Goal: Check status: Check status

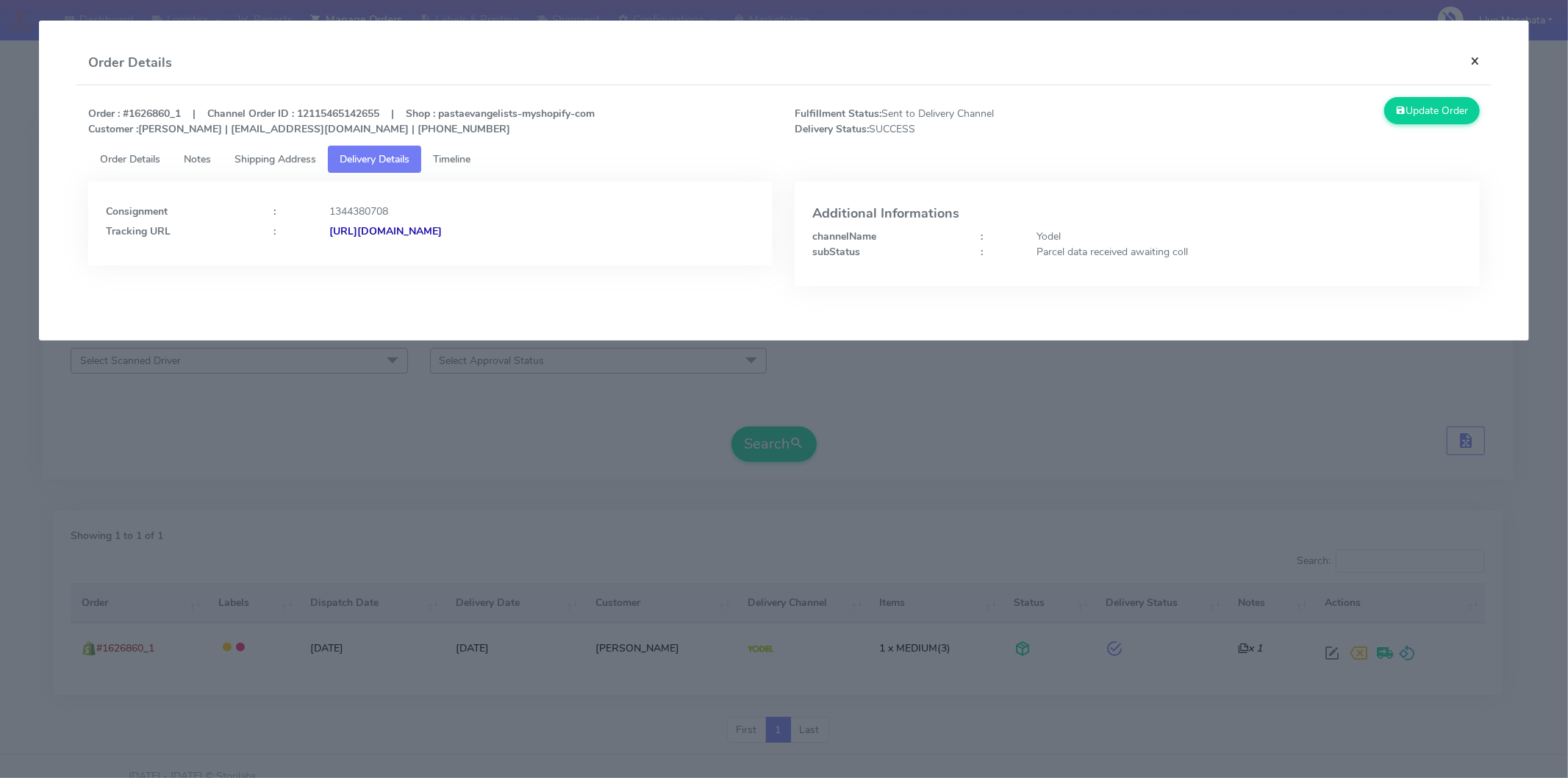
drag, startPoint x: 0, startPoint y: 0, endPoint x: 1420, endPoint y: 59, distance: 1421.2
click at [1474, 59] on button "×" at bounding box center [1475, 60] width 33 height 39
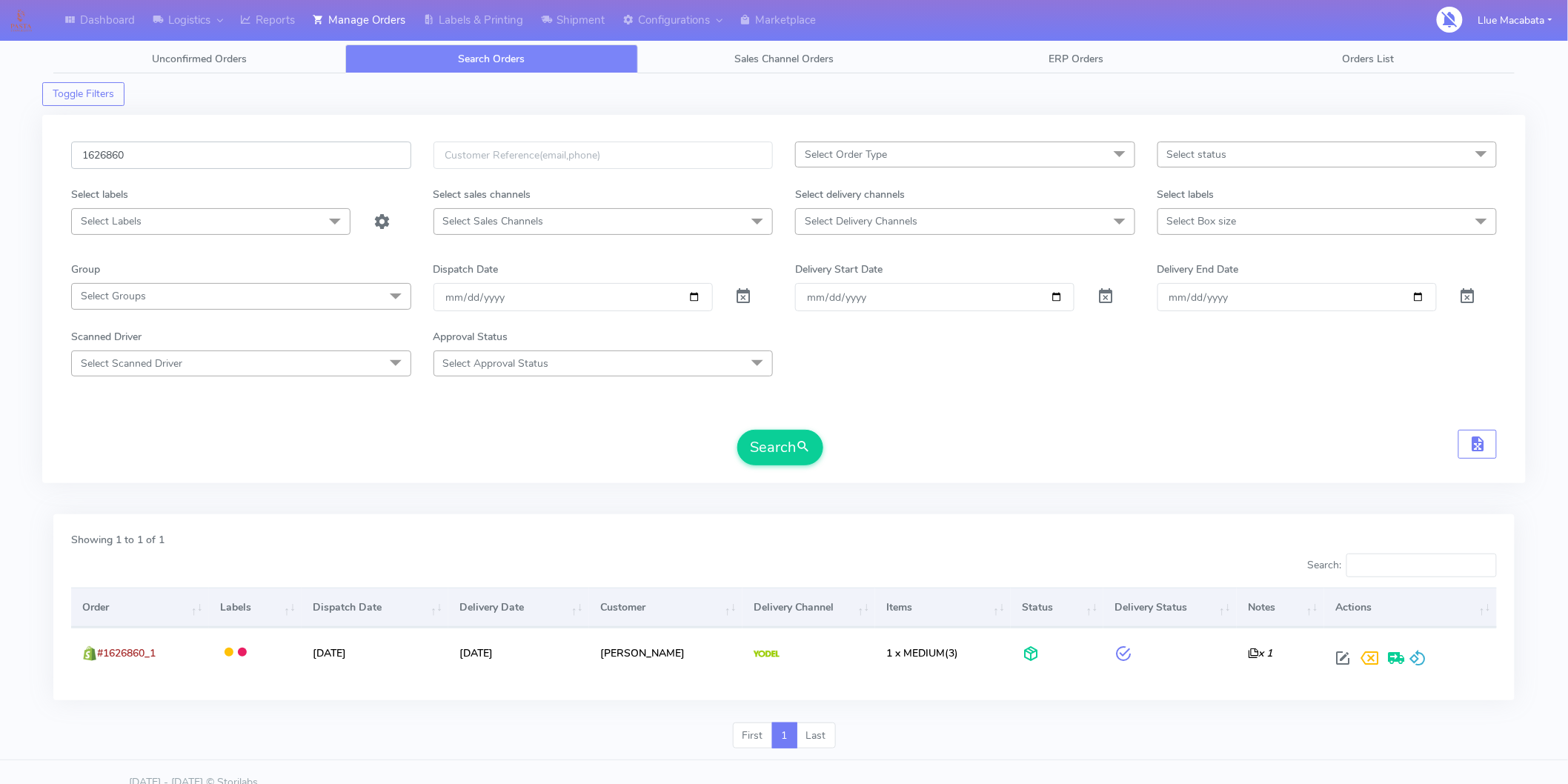
click at [202, 158] on input "1626860" at bounding box center [240, 156] width 340 height 28
paste input "9088"
type input "1629088"
drag, startPoint x: 781, startPoint y: 435, endPoint x: 771, endPoint y: 431, distance: 10.8
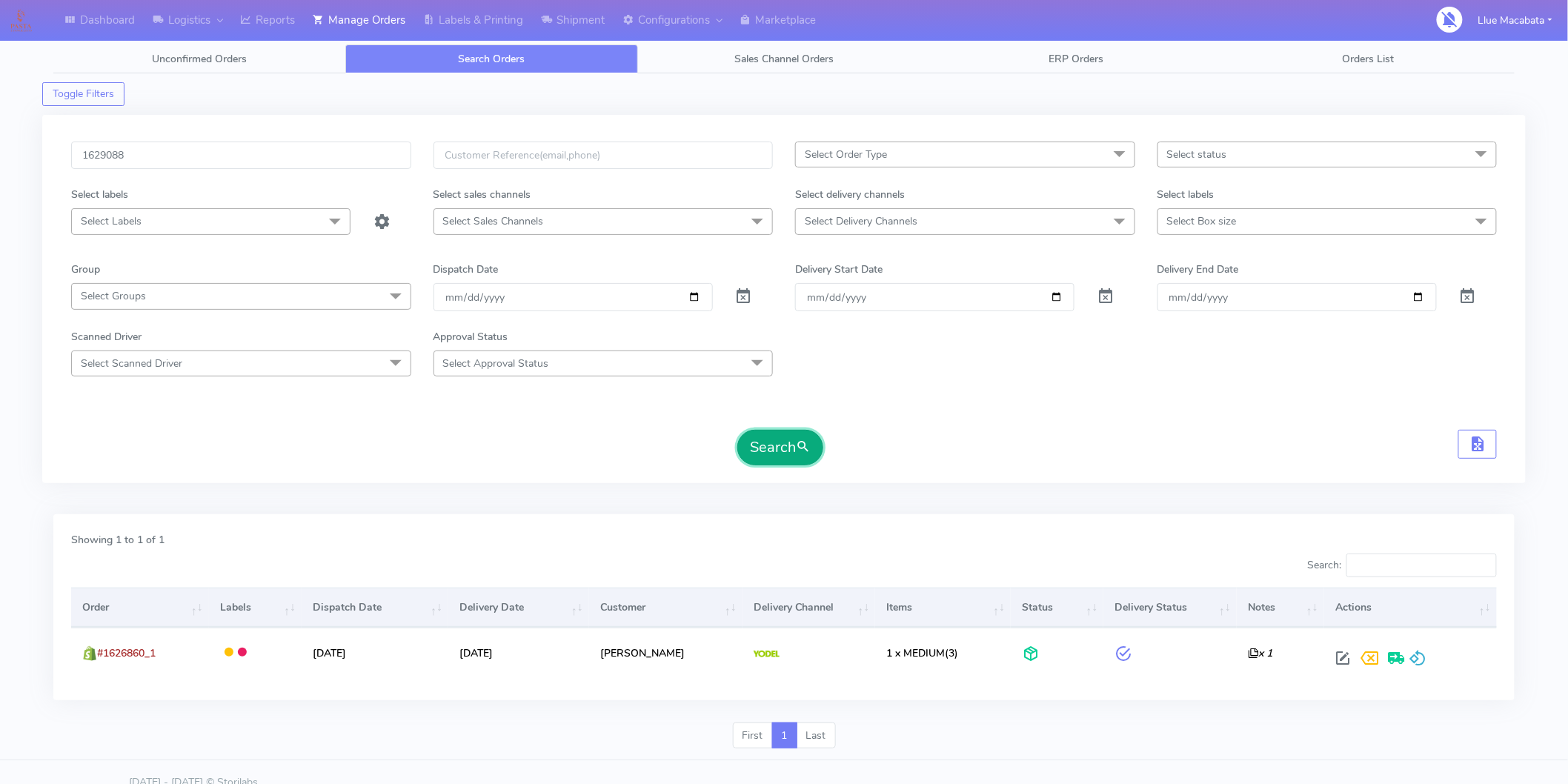
click at [779, 436] on button "Search" at bounding box center [780, 447] width 86 height 35
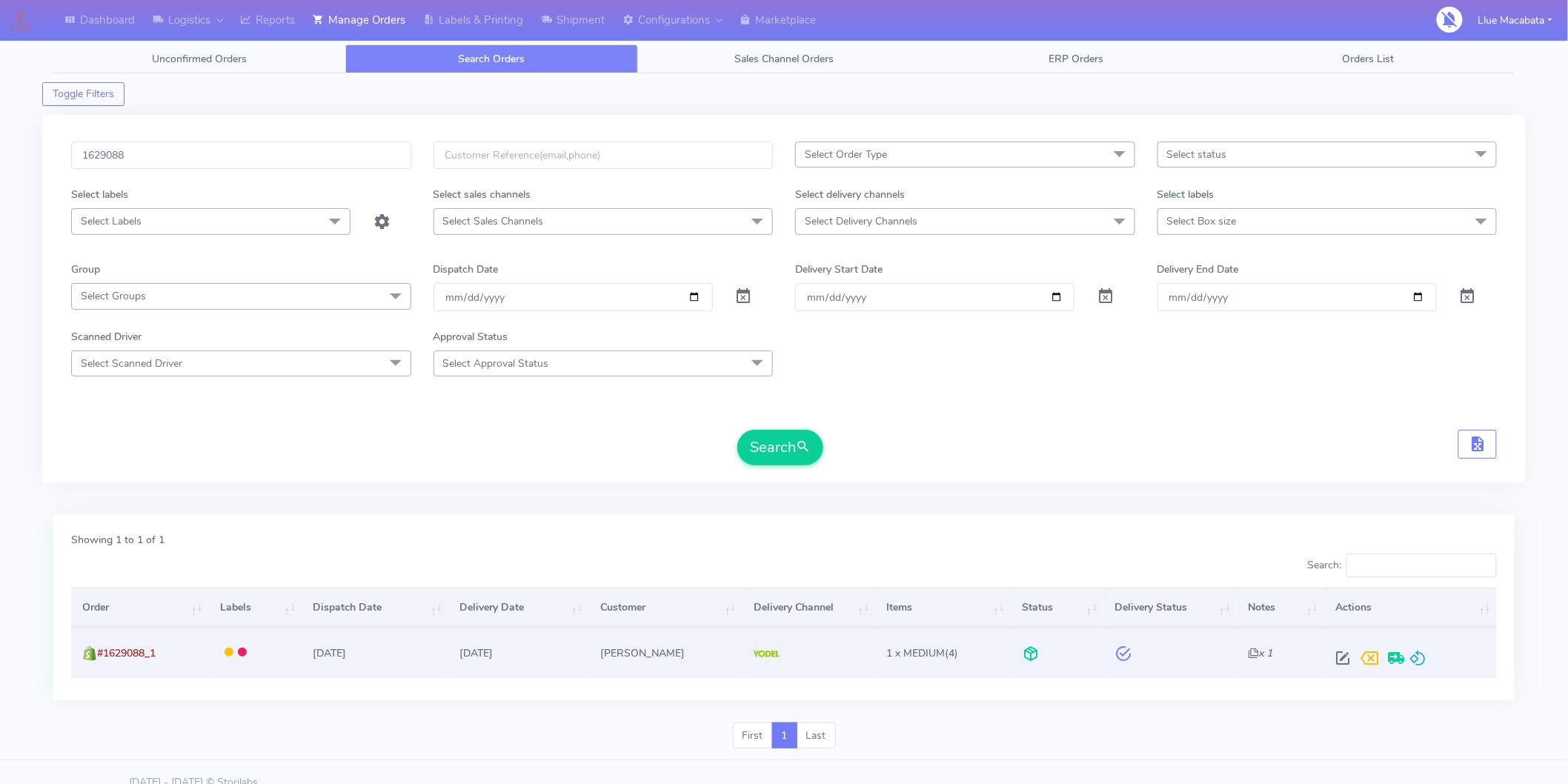
drag, startPoint x: 1331, startPoint y: 646, endPoint x: 1338, endPoint y: 660, distance: 15.7
click at [1334, 654] on div at bounding box center [1408, 658] width 157 height 27
click at [1338, 658] on span at bounding box center [1343, 661] width 27 height 14
select select "5"
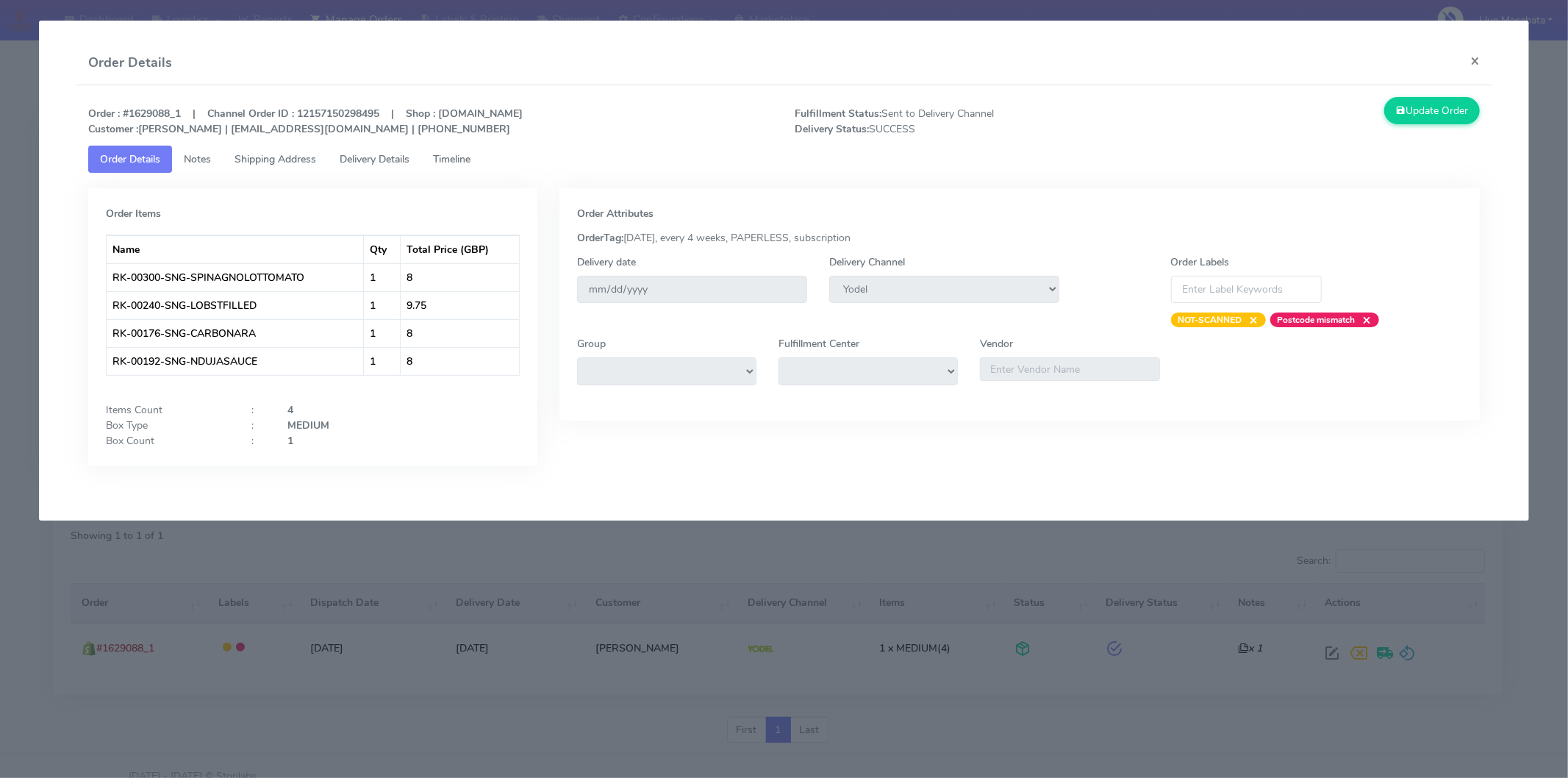
click at [458, 155] on span "Timeline" at bounding box center [452, 159] width 38 height 14
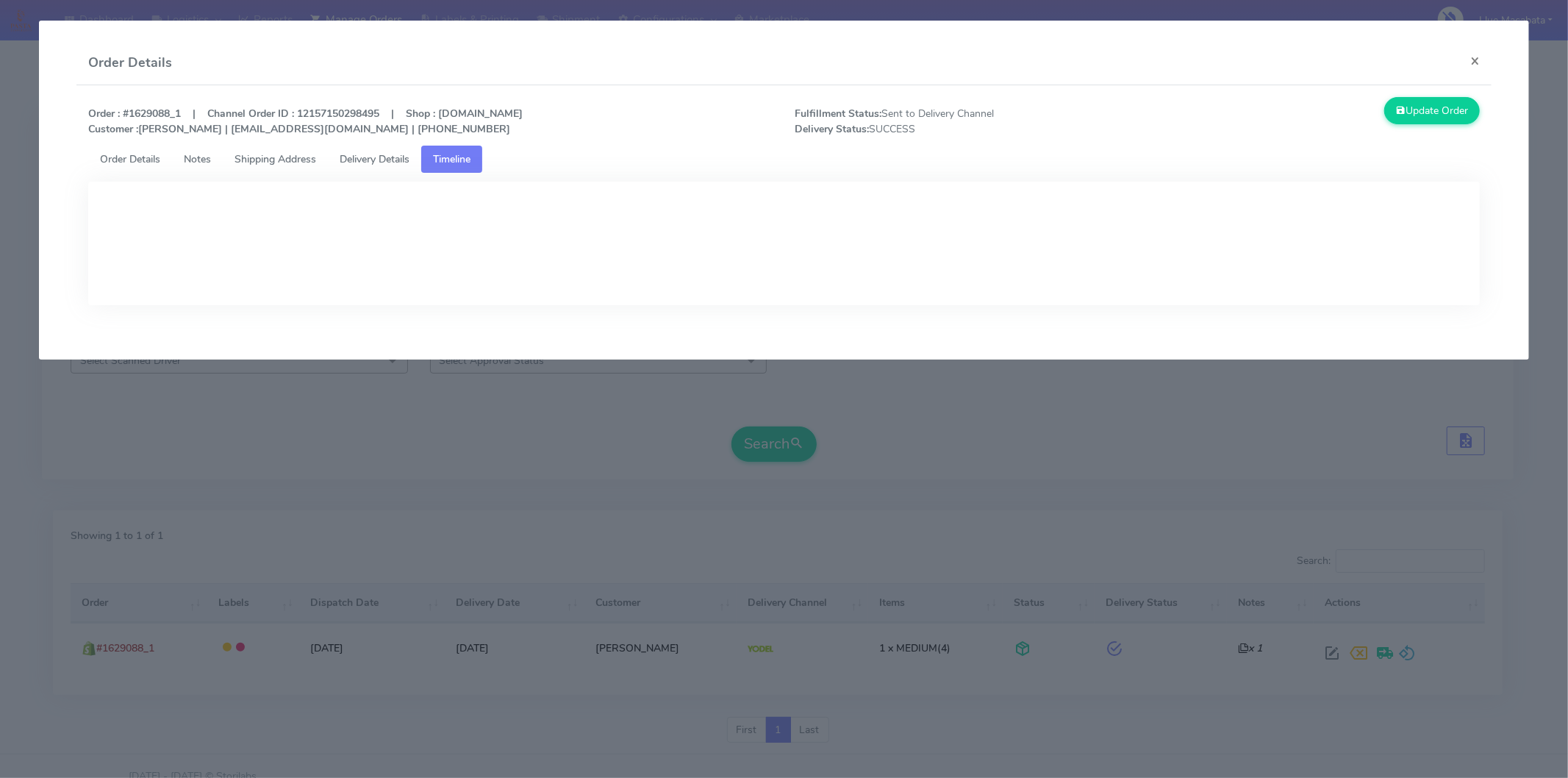
click at [401, 159] on span "Delivery Details" at bounding box center [374, 159] width 69 height 14
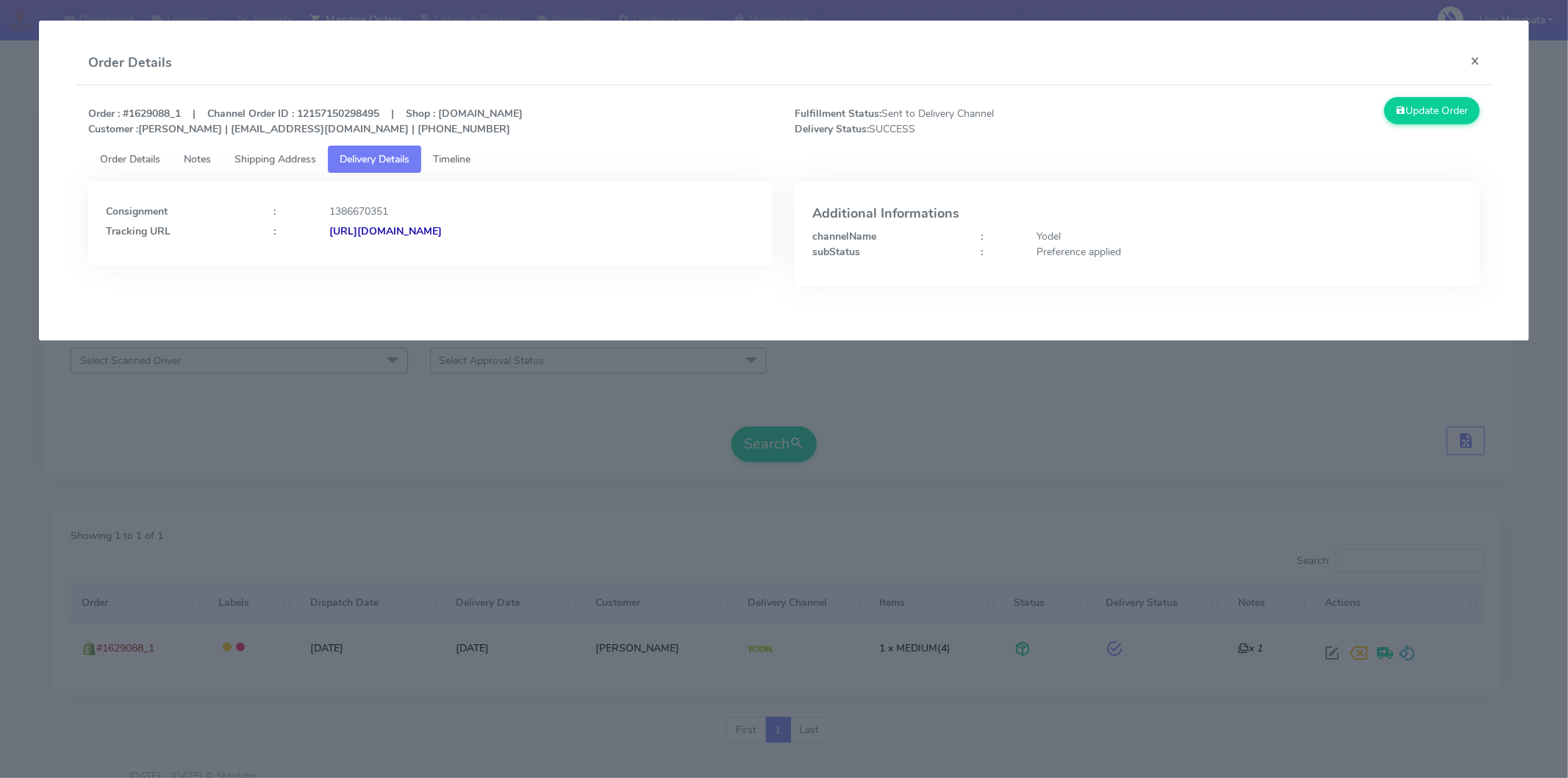
click at [442, 229] on strong "[URL][DOMAIN_NAME]" at bounding box center [385, 231] width 112 height 14
click at [1481, 57] on button "×" at bounding box center [1475, 60] width 33 height 39
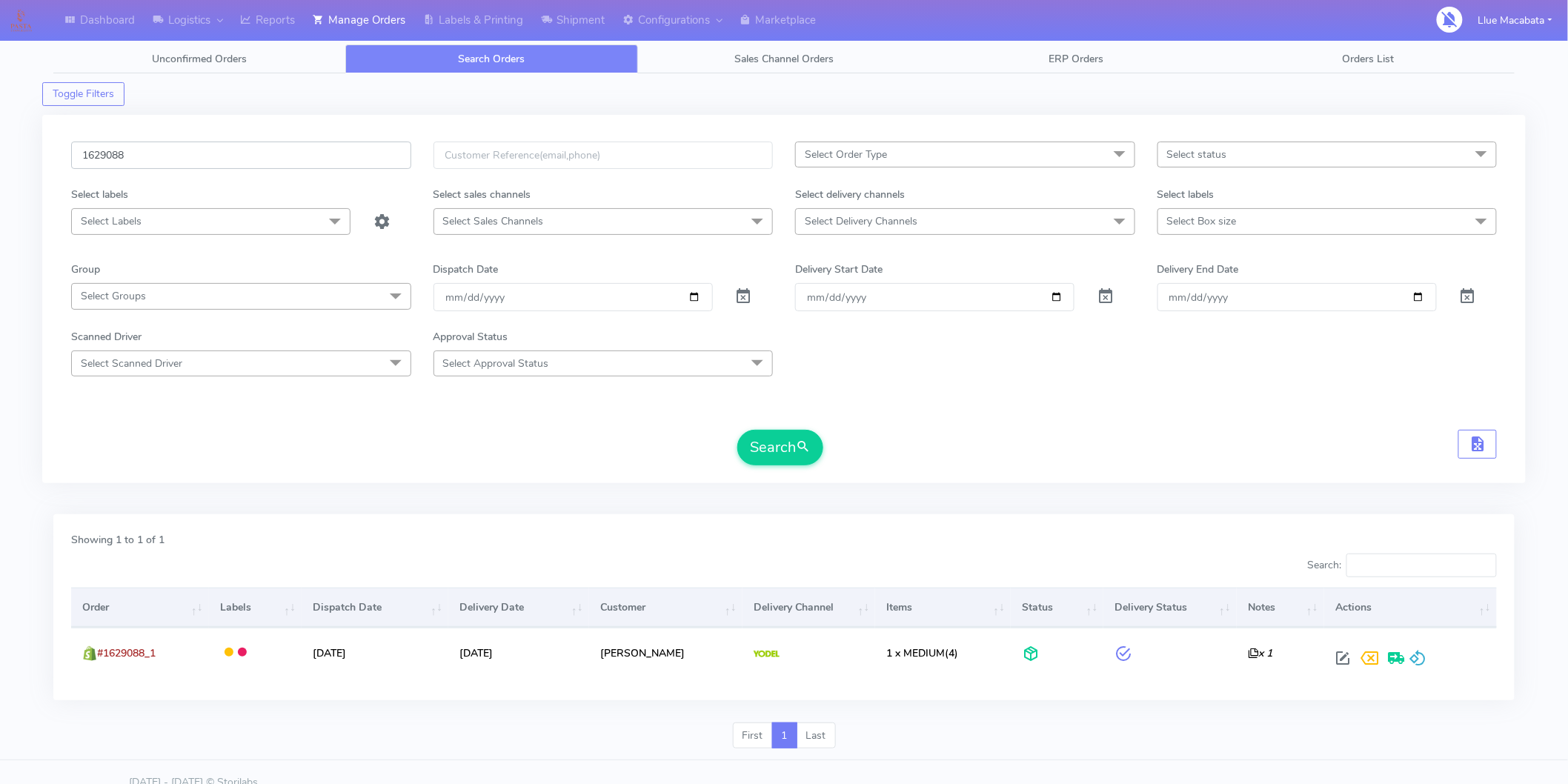
click at [184, 153] on input "1629088" at bounding box center [240, 156] width 340 height 28
paste input "09"
type input "1629009"
click at [776, 448] on button "Search" at bounding box center [780, 447] width 86 height 35
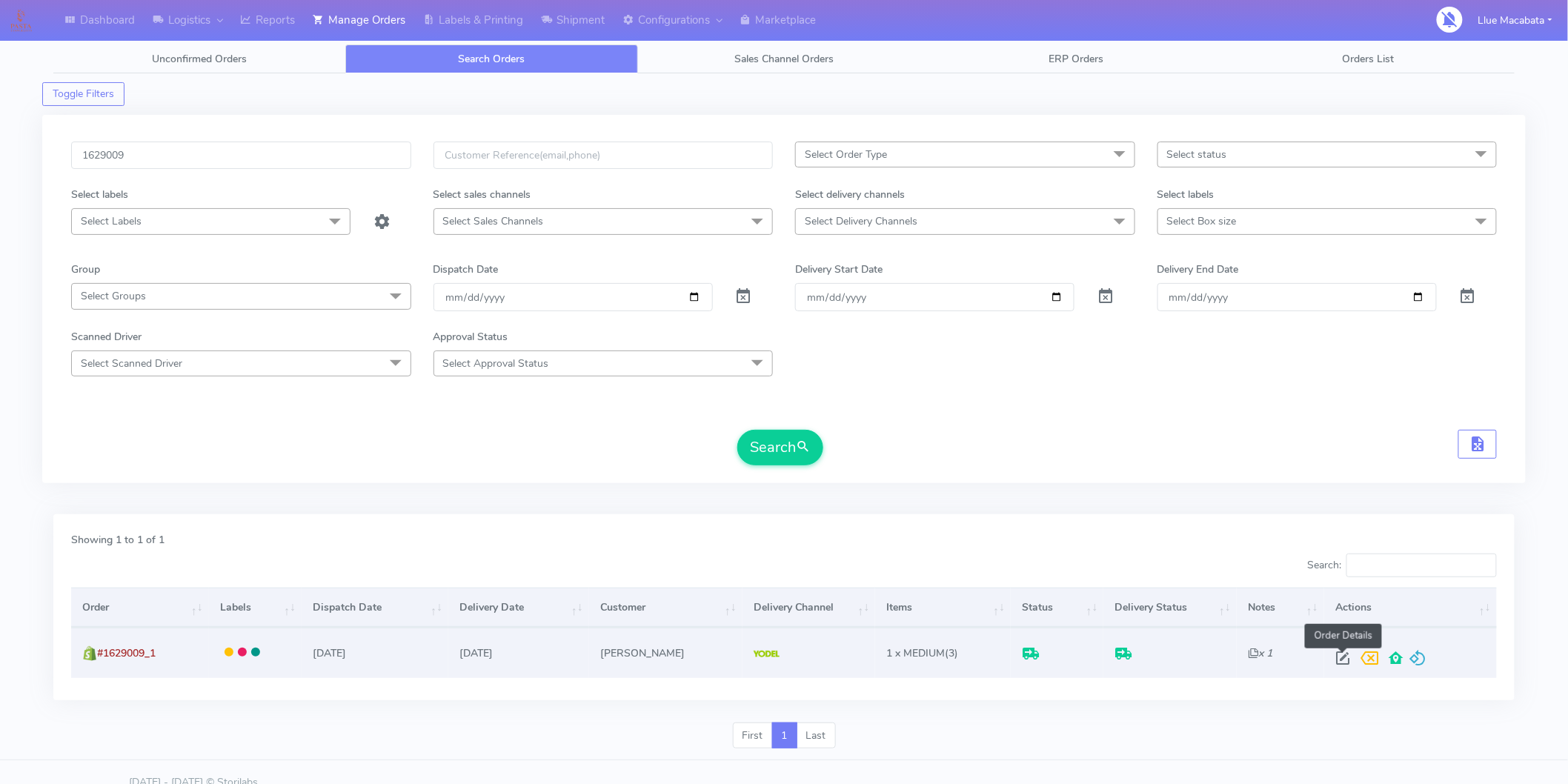
click at [1344, 658] on span at bounding box center [1343, 661] width 27 height 14
select select "5"
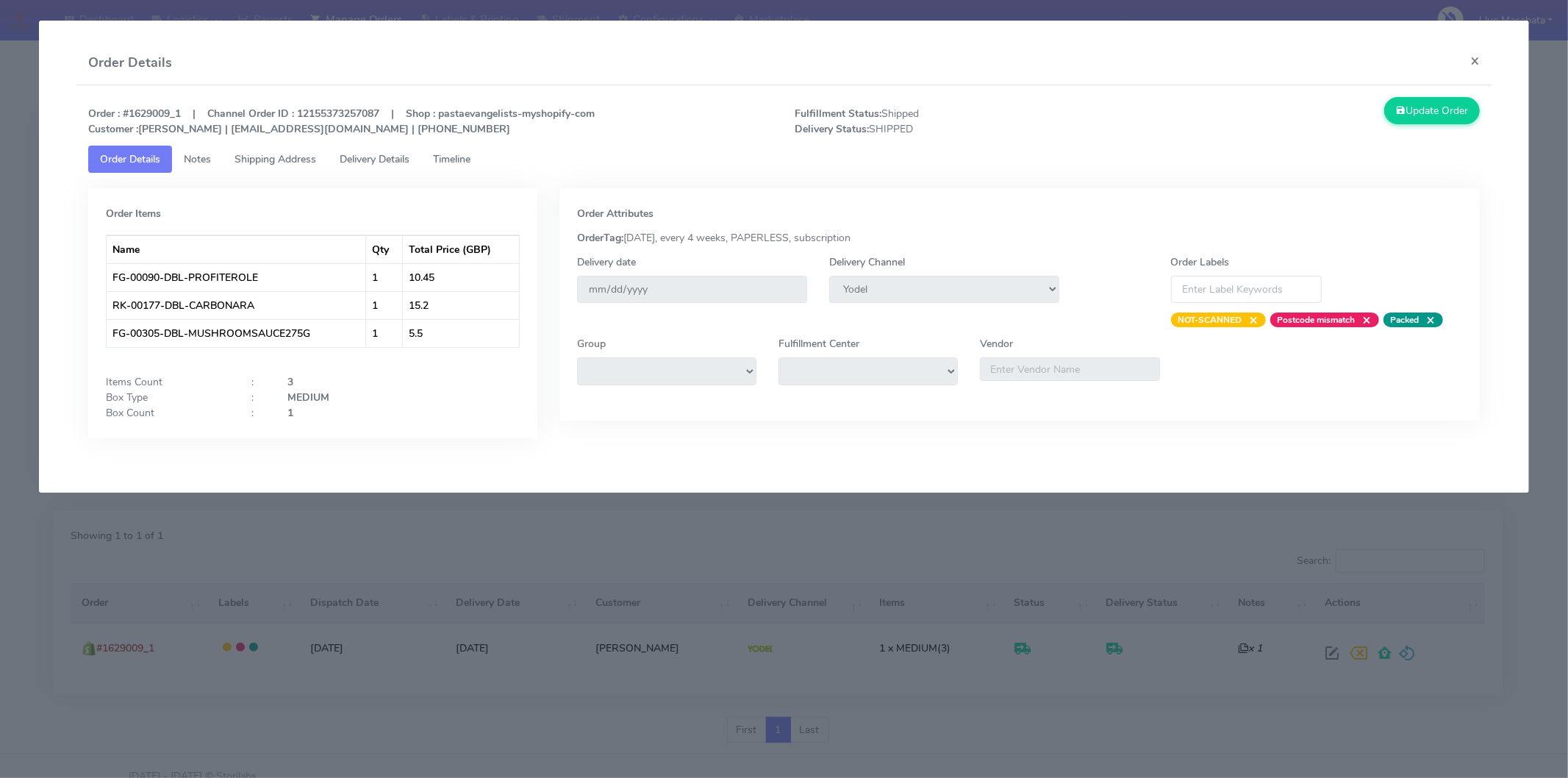
click at [458, 160] on span "Timeline" at bounding box center [452, 159] width 38 height 14
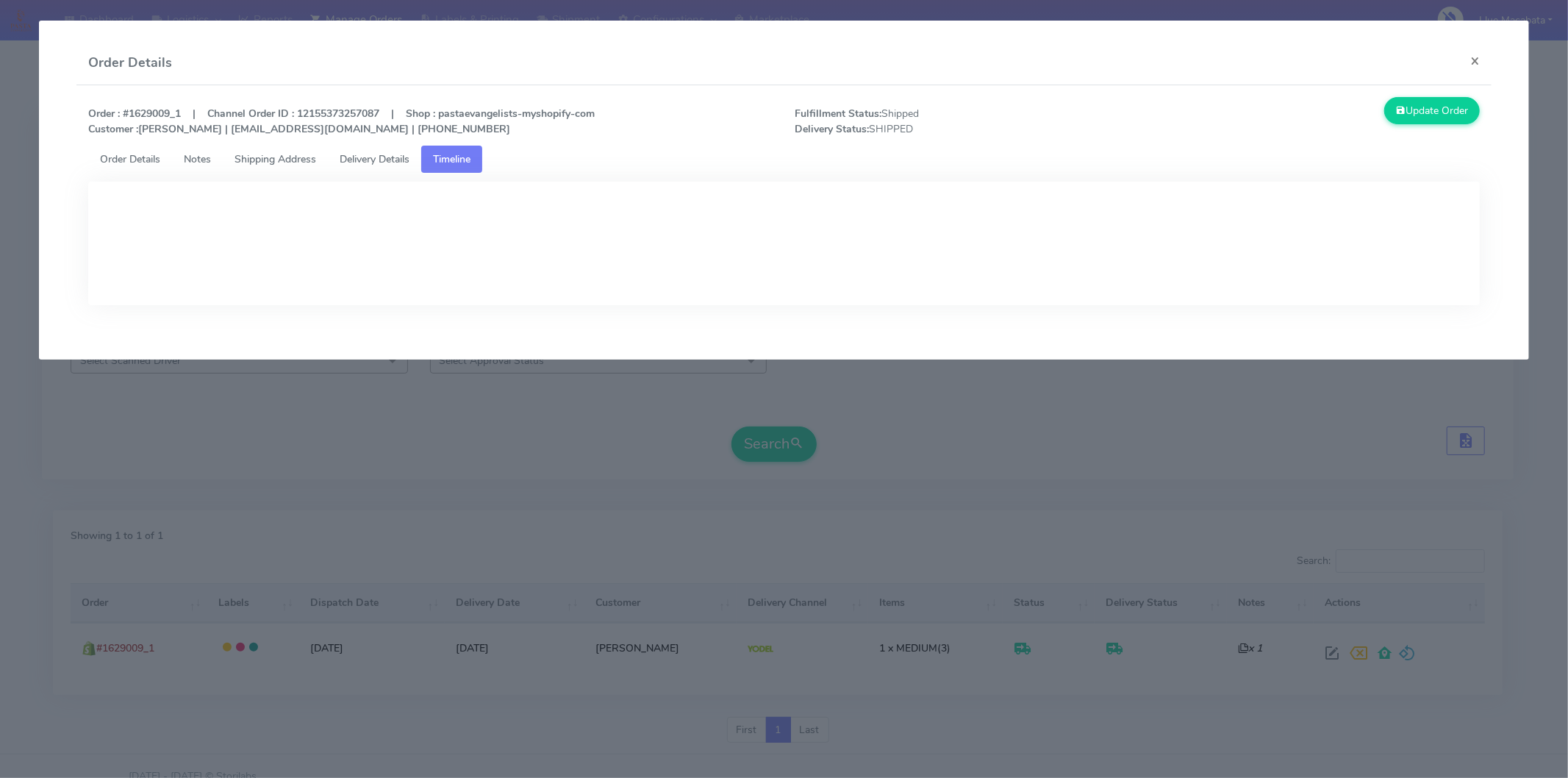
drag, startPoint x: 412, startPoint y: 157, endPoint x: 402, endPoint y: 158, distance: 10.0
click at [409, 157] on span "Delivery Details" at bounding box center [374, 159] width 69 height 14
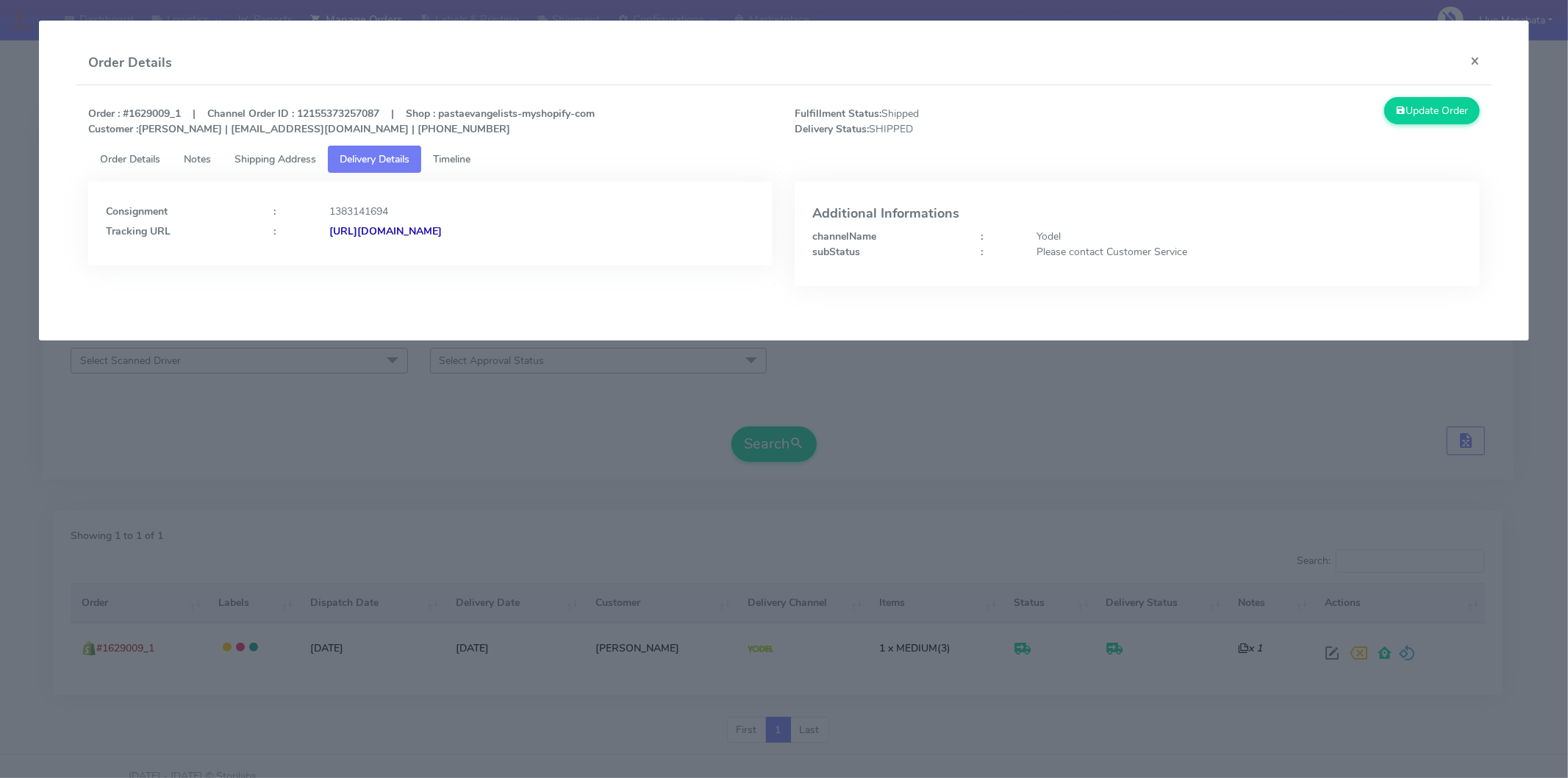
click at [442, 224] on strong "[URL][DOMAIN_NAME]" at bounding box center [385, 231] width 112 height 14
